Goal: Transaction & Acquisition: Download file/media

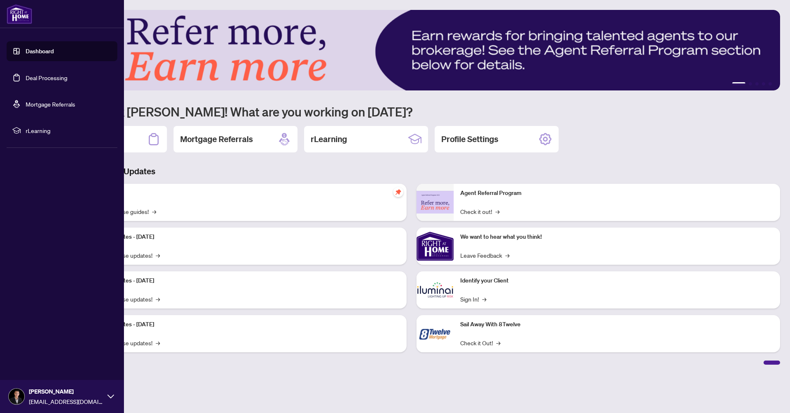
click at [40, 80] on link "Deal Processing" at bounding box center [47, 77] width 42 height 7
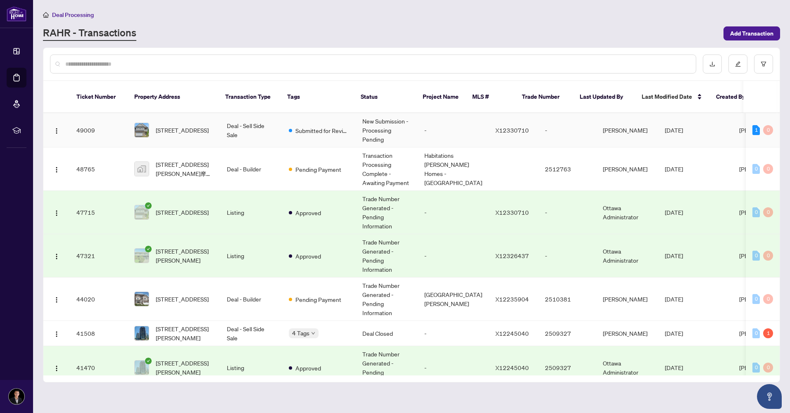
click at [258, 119] on td "Deal - Sell Side Sale" at bounding box center [251, 130] width 62 height 34
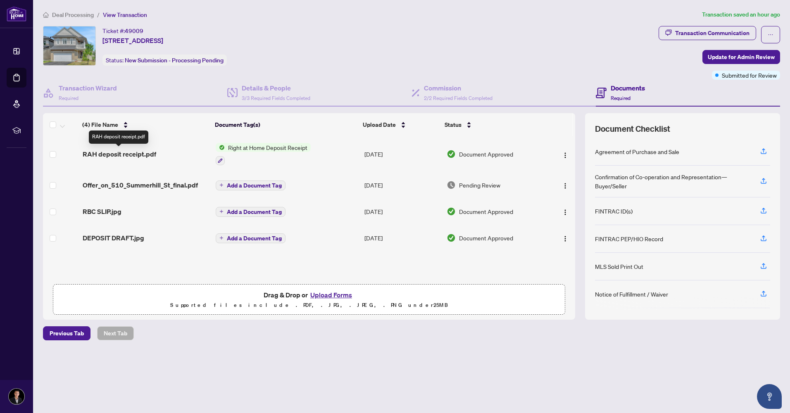
click at [140, 152] on span "RAH deposit receipt.pdf" at bounding box center [120, 154] width 74 height 10
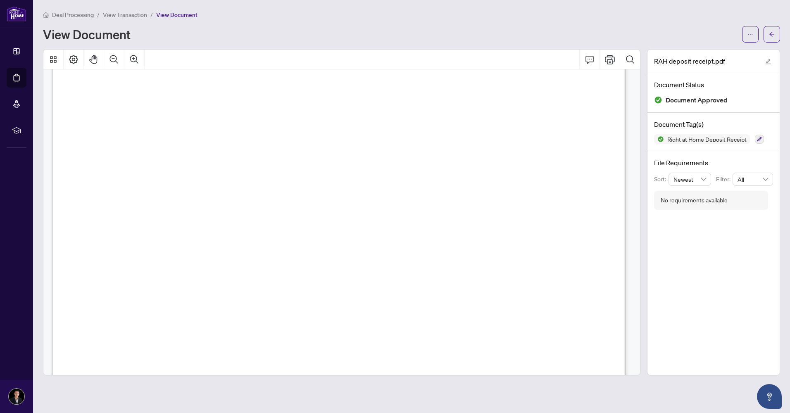
scroll to position [41, 0]
click at [753, 33] on icon "ellipsis" at bounding box center [751, 34] width 6 height 6
click at [715, 55] on span "Download" at bounding box center [720, 52] width 63 height 9
